Goal: Information Seeking & Learning: Check status

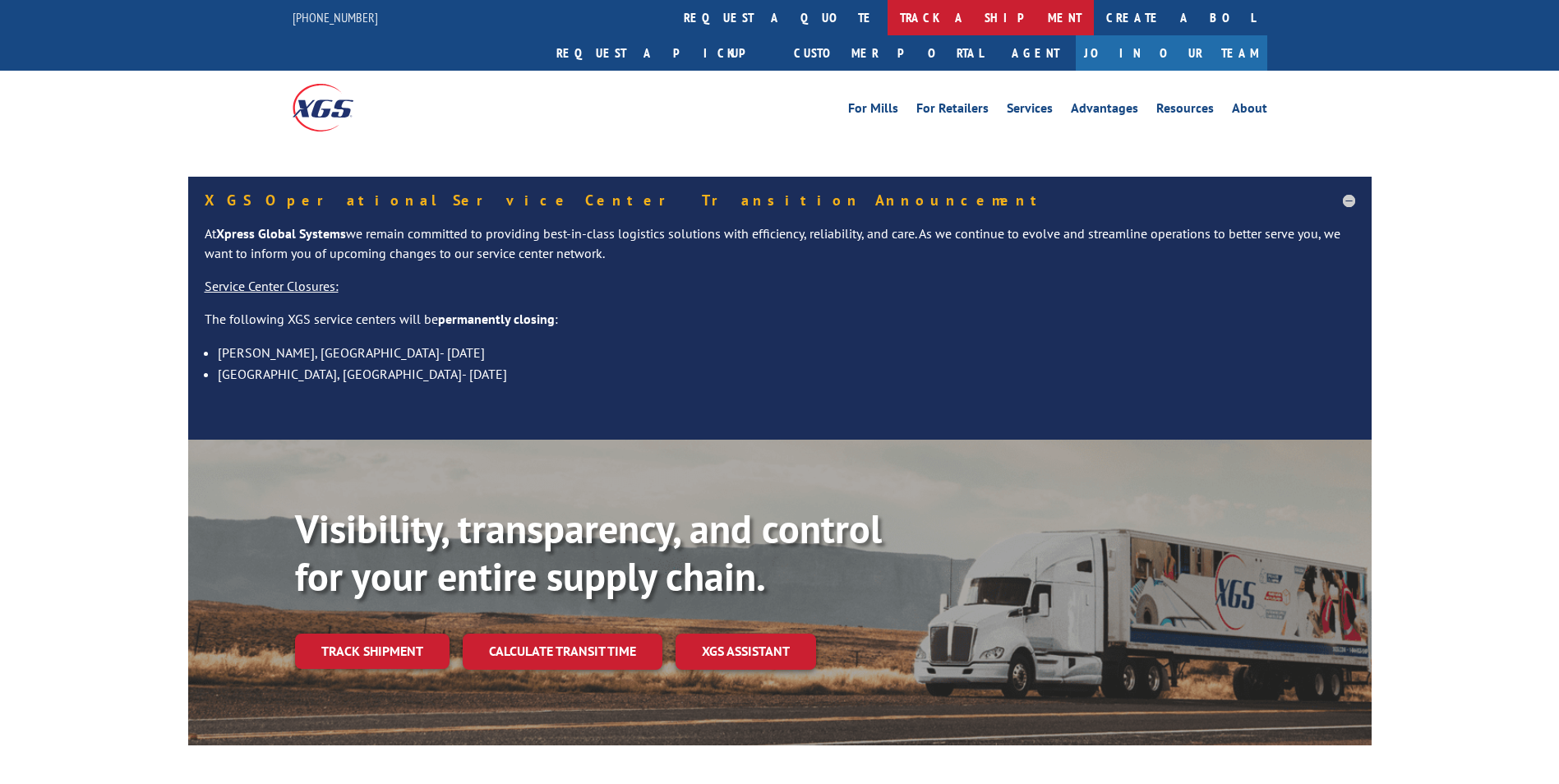
click at [887, 16] on link "track a shipment" at bounding box center [991, 17] width 206 height 35
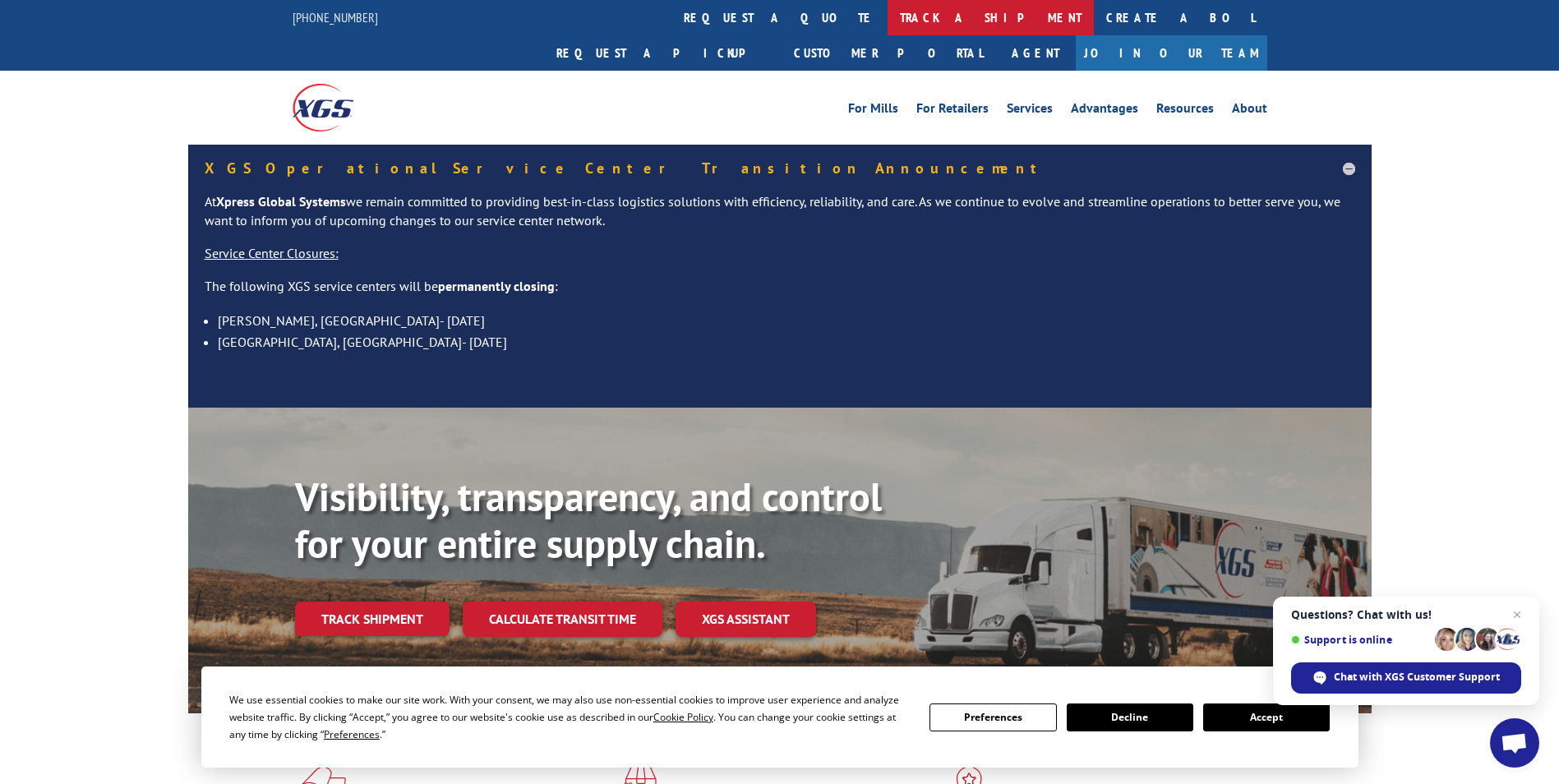
click at [887, 27] on link "track a shipment" at bounding box center [991, 17] width 206 height 35
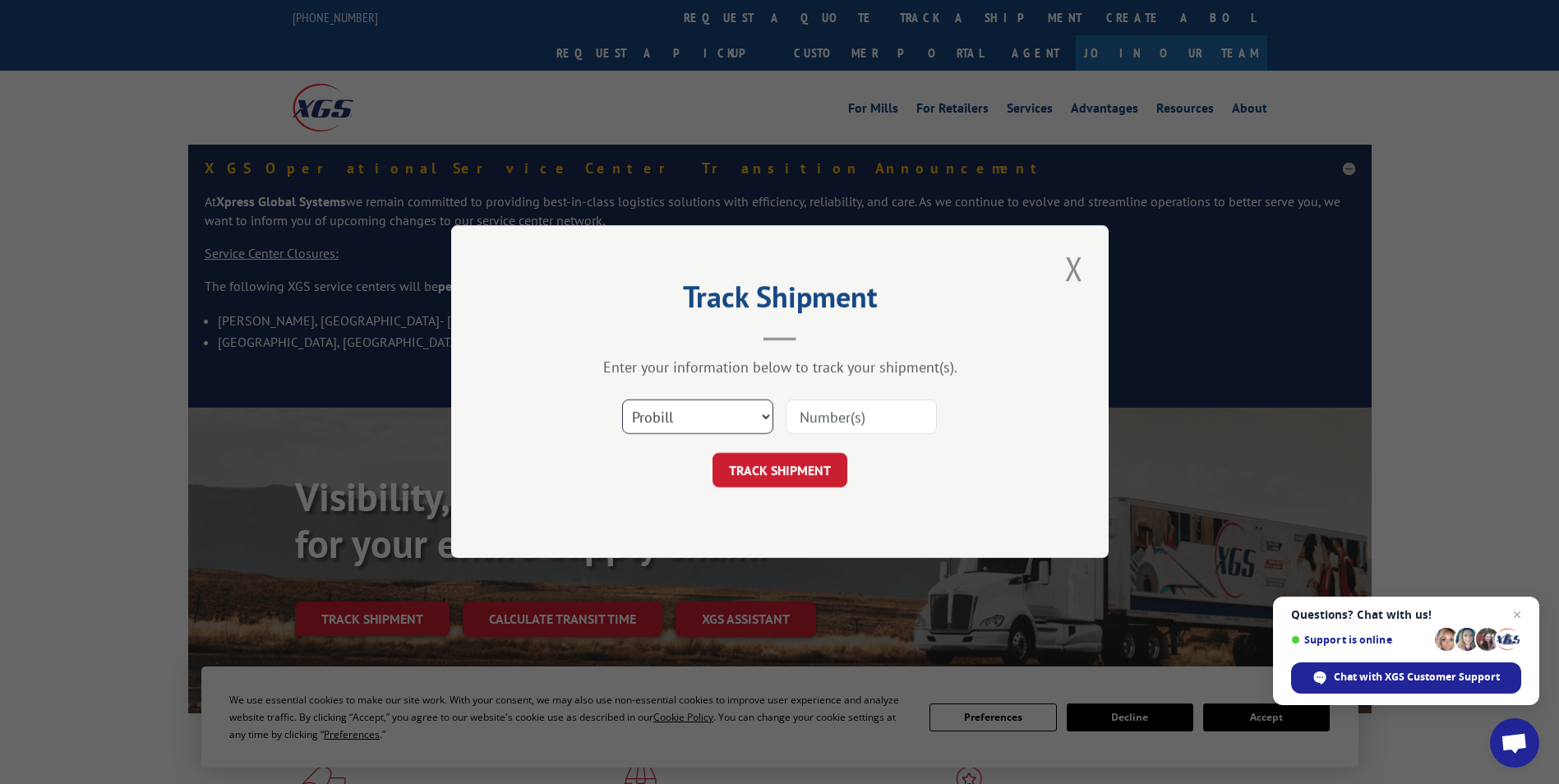
click at [699, 430] on select "Select category... Probill BOL PO" at bounding box center [697, 417] width 151 height 34
select select "bol"
click at [622, 400] on select "Select category... Probill BOL PO" at bounding box center [697, 417] width 151 height 34
click at [817, 420] on input at bounding box center [862, 417] width 151 height 34
type input "5894080"
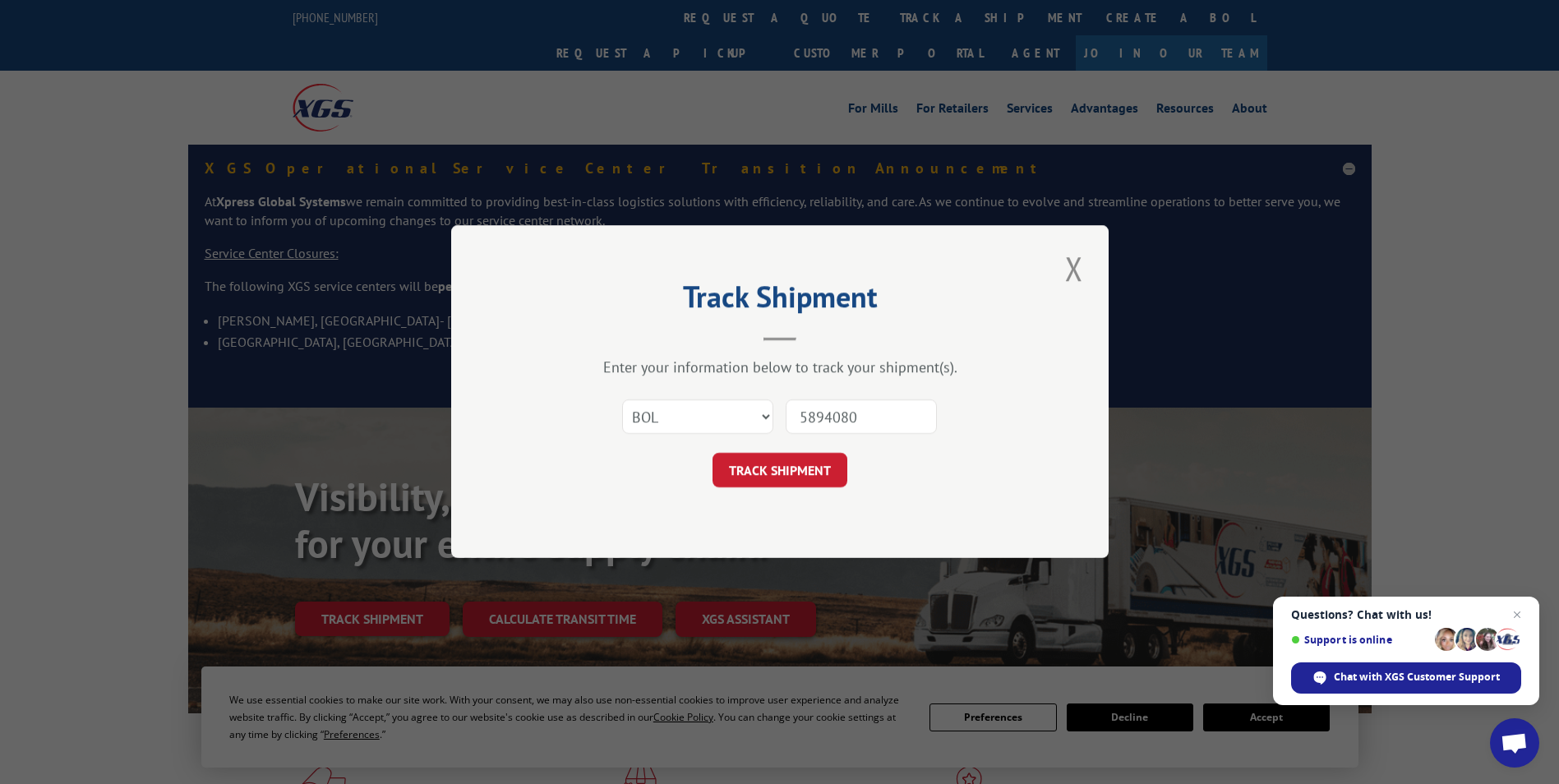
click at [713, 454] on button "TRACK SHIPMENT" at bounding box center [780, 471] width 135 height 34
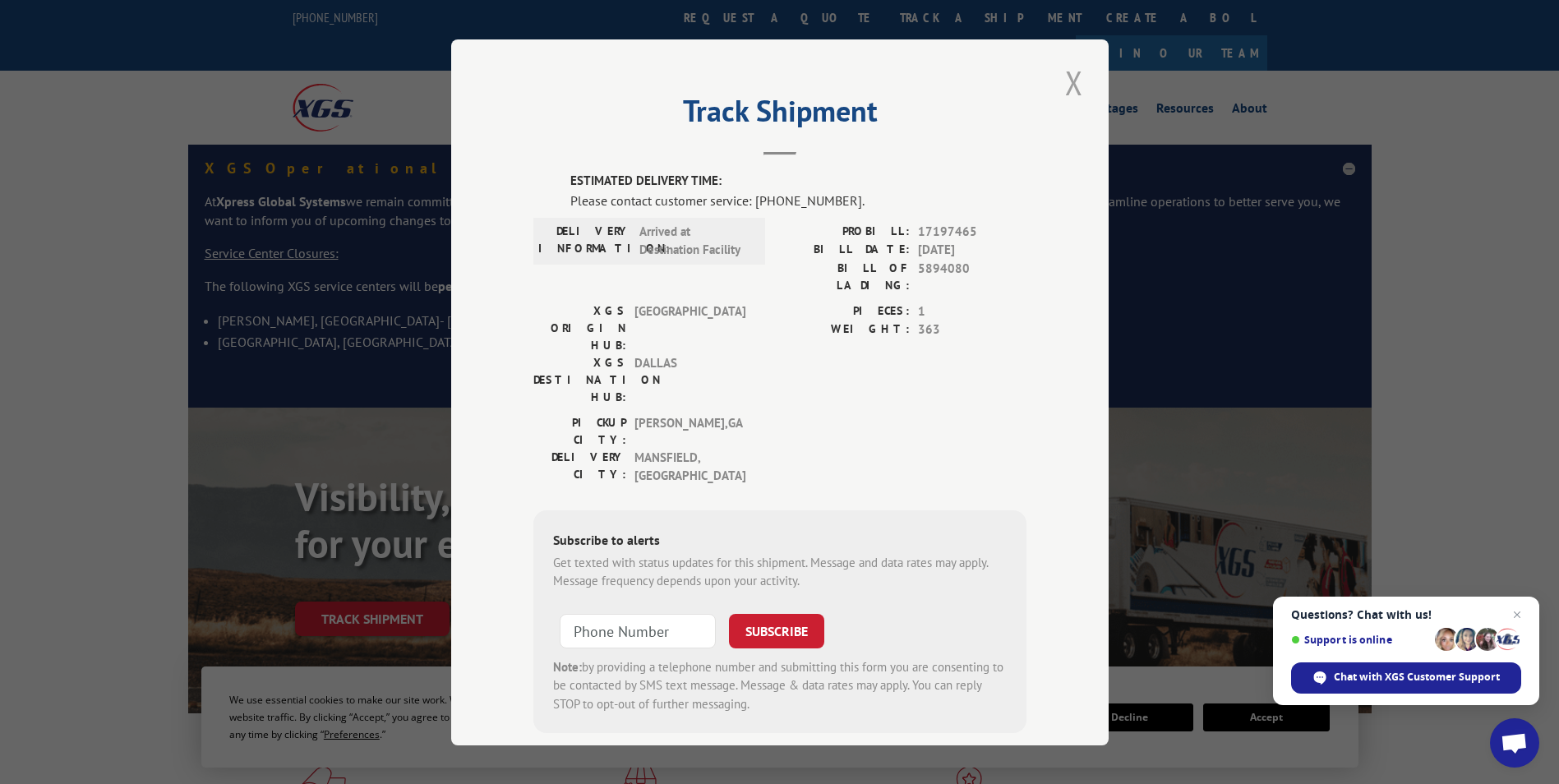
click at [1075, 82] on button "Close modal" at bounding box center [1074, 82] width 28 height 45
